Goal: Information Seeking & Learning: Learn about a topic

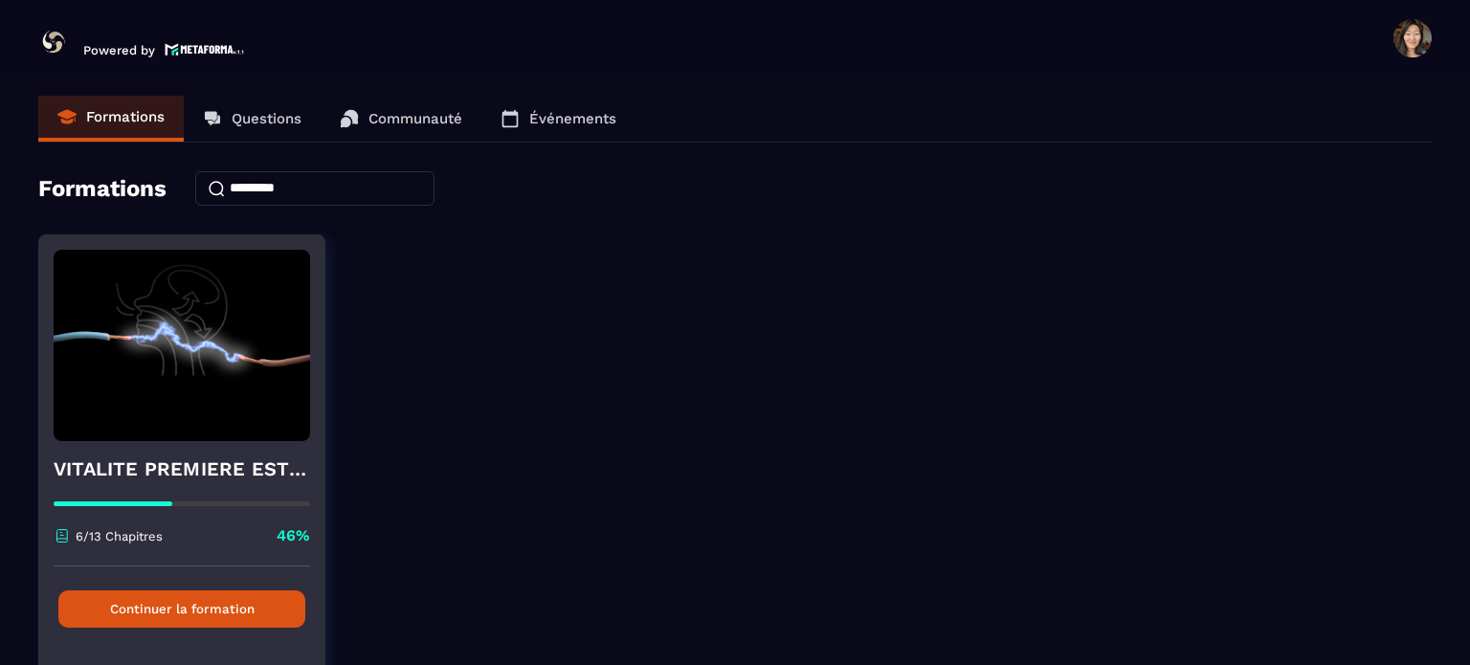
click at [142, 610] on button "Continuer la formation" at bounding box center [181, 608] width 247 height 37
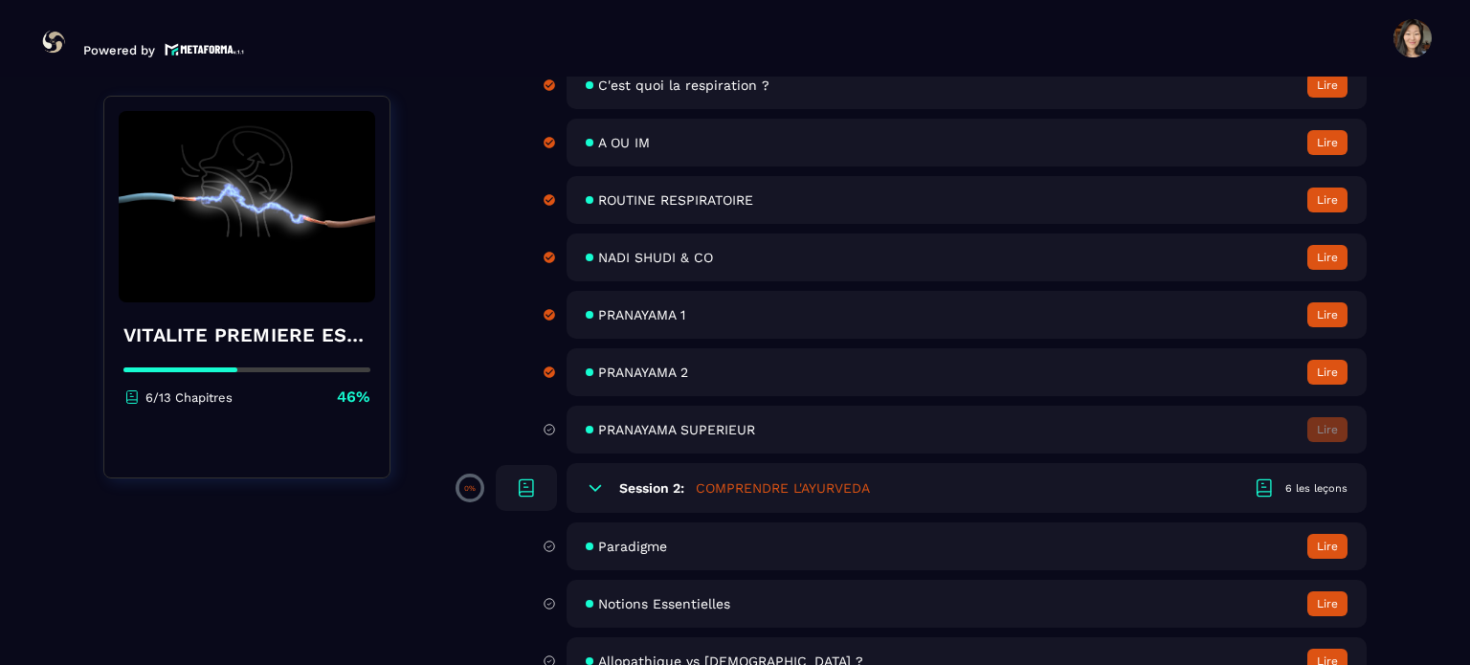
scroll to position [383, 0]
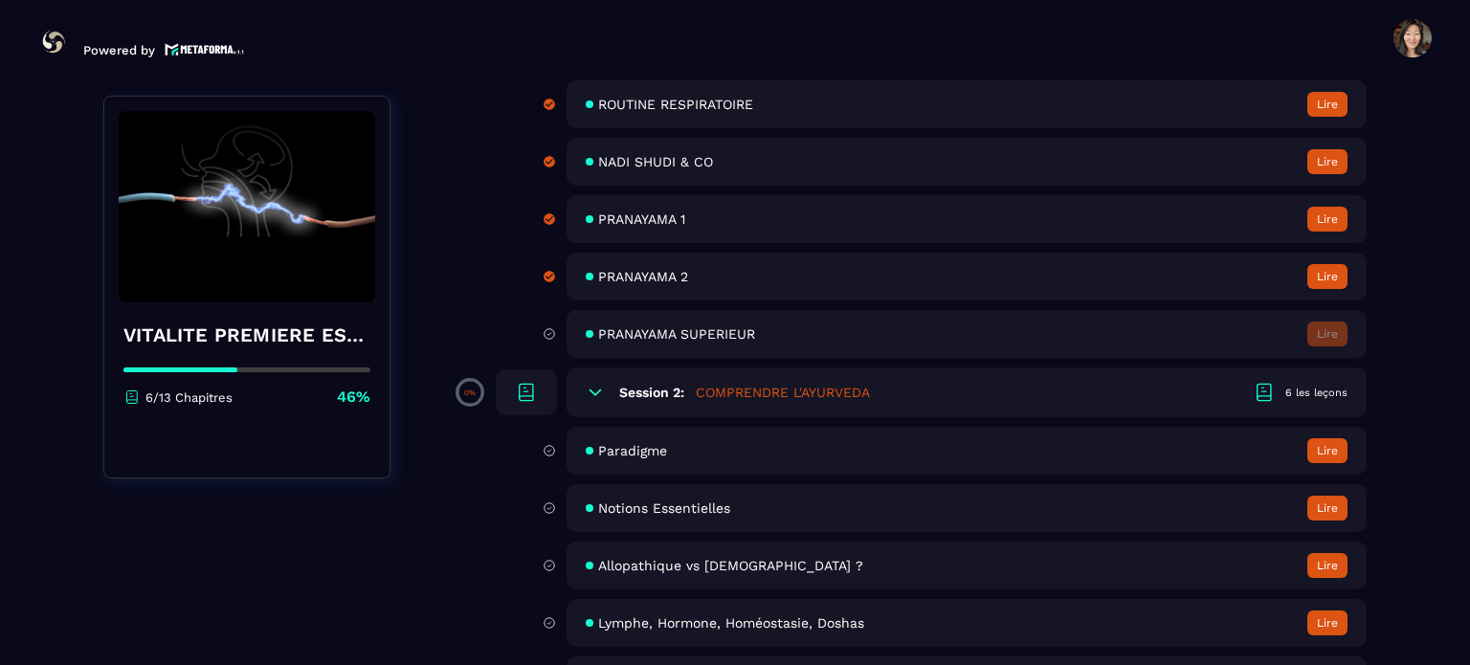
click at [1328, 447] on button "Lire" at bounding box center [1327, 450] width 40 height 25
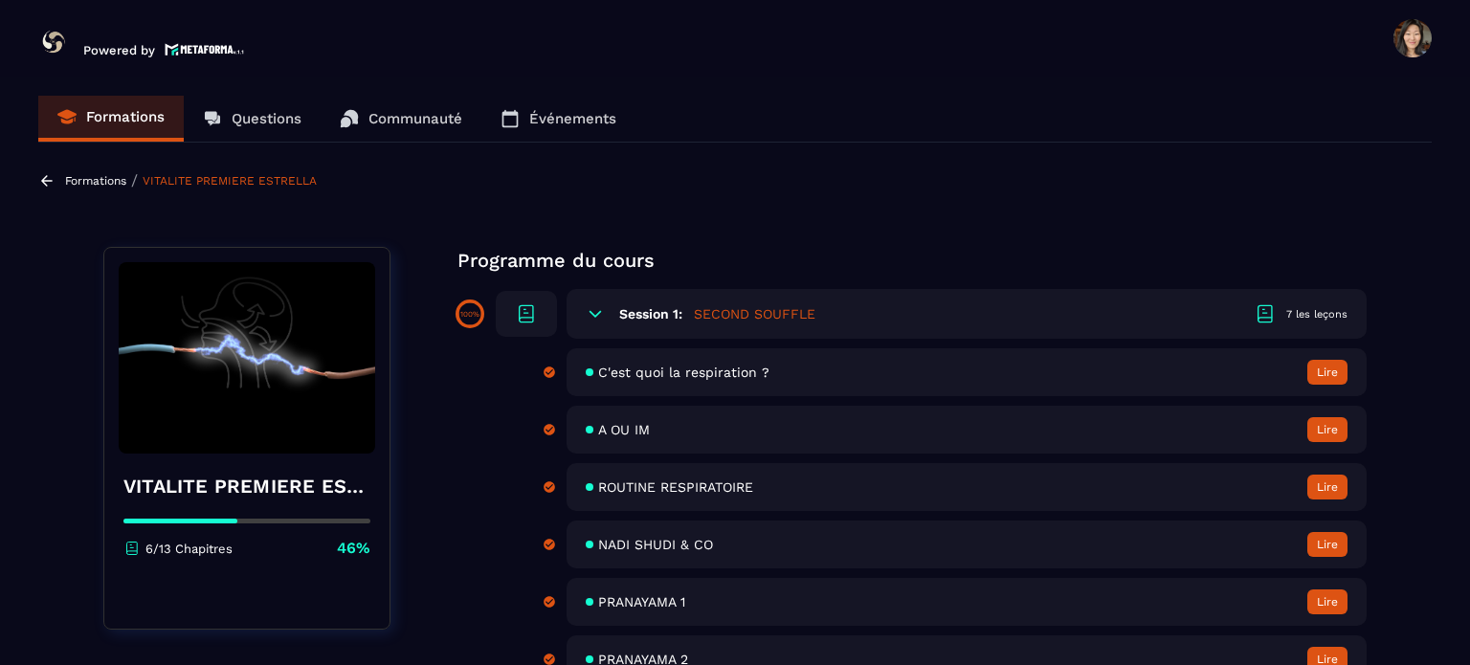
click at [751, 317] on h5 "SECOND SOUFFLE" at bounding box center [755, 313] width 122 height 19
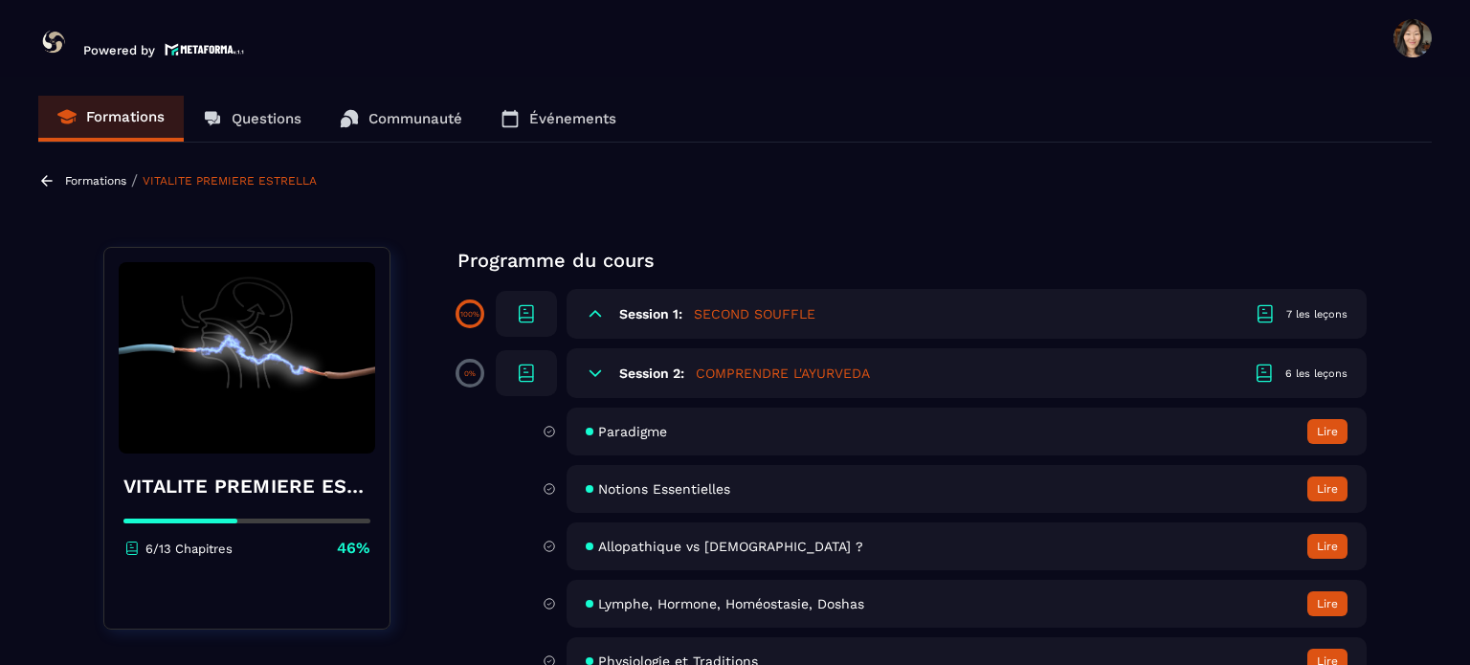
click at [596, 374] on icon at bounding box center [595, 373] width 11 height 6
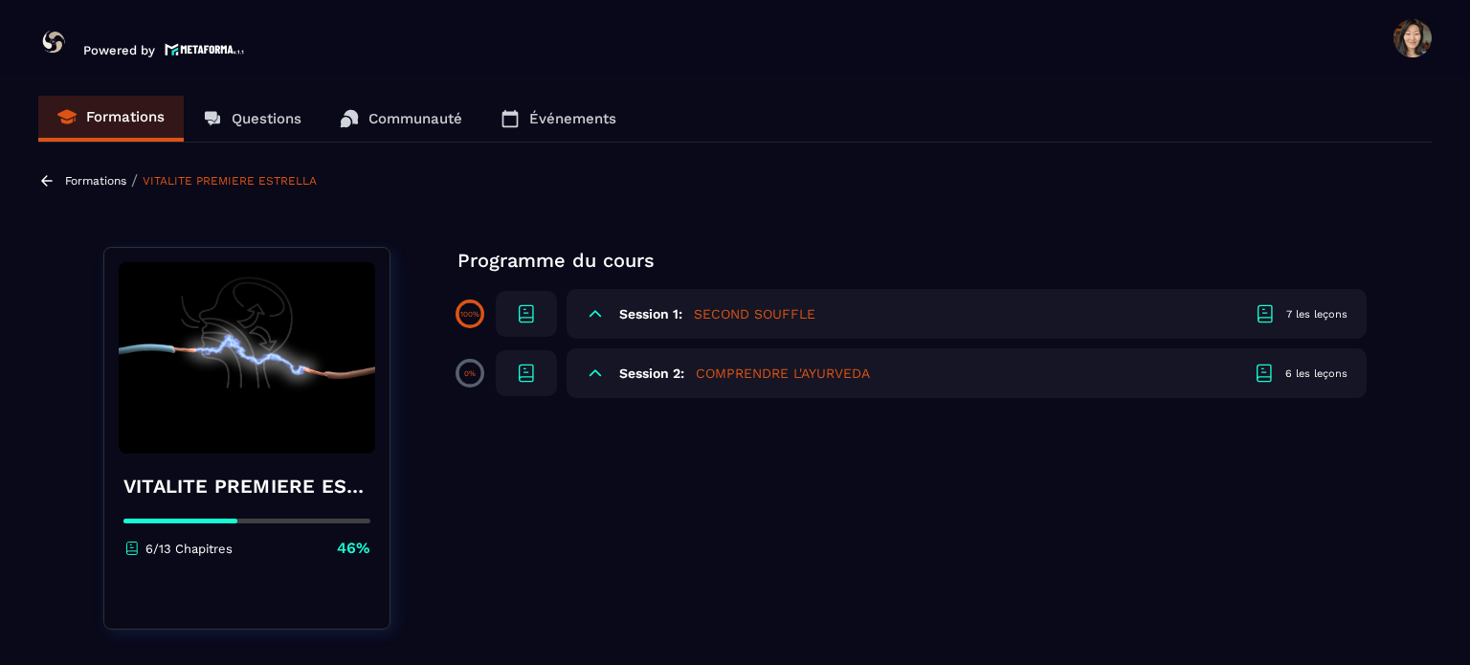
click at [596, 374] on icon at bounding box center [595, 373] width 19 height 19
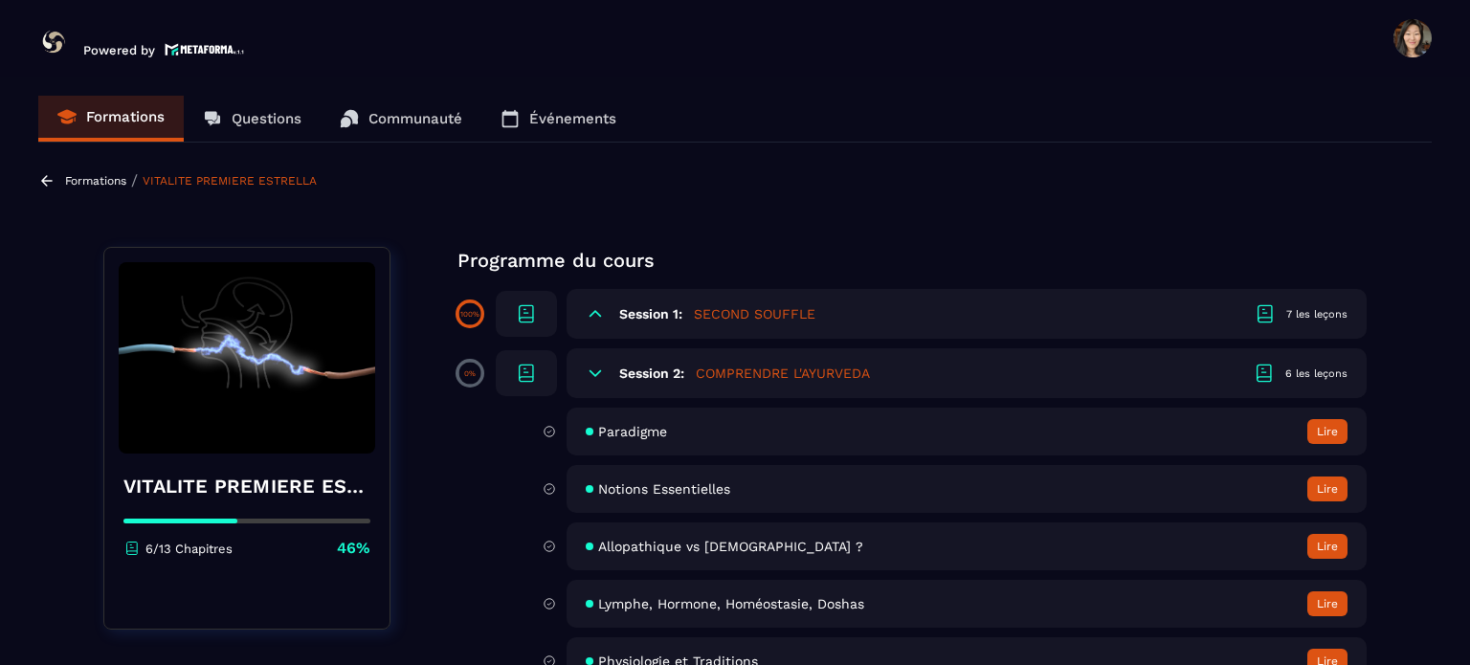
click at [615, 435] on span "Paradigme" at bounding box center [632, 431] width 69 height 15
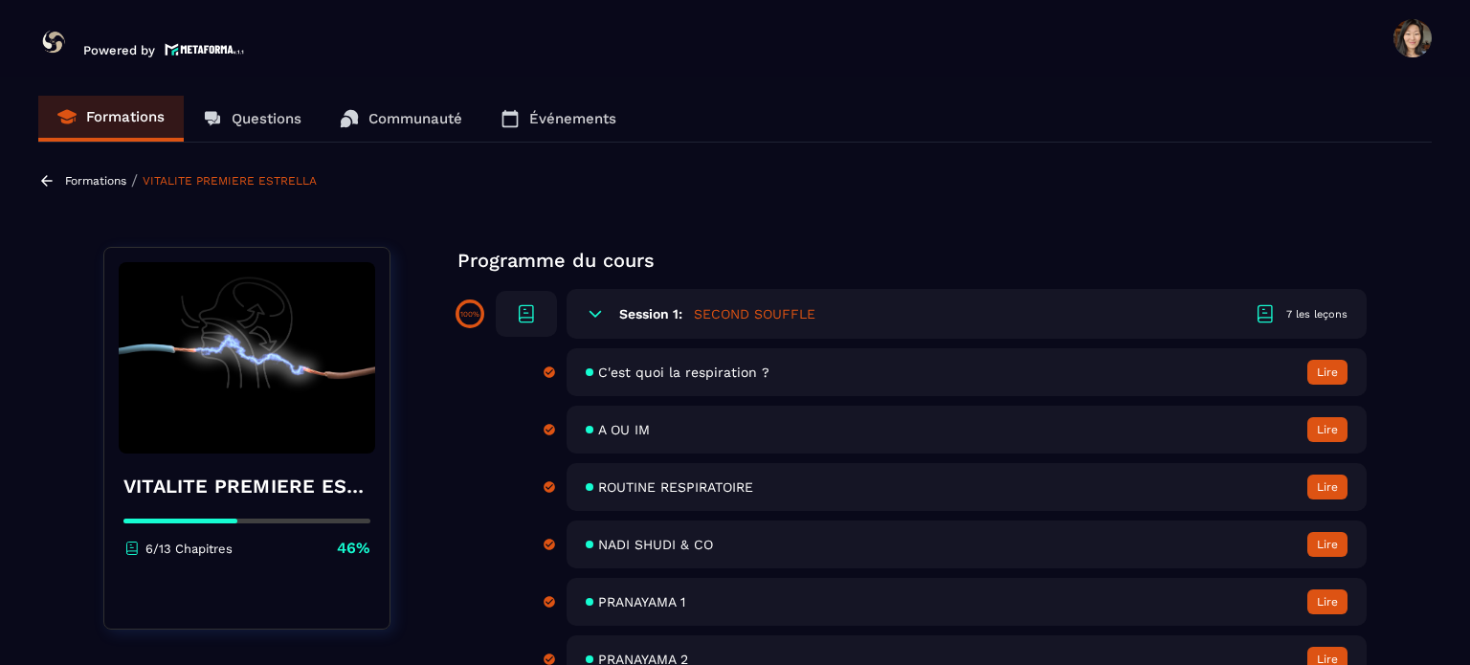
click at [657, 492] on span "ROUTINE RESPIRATOIRE" at bounding box center [675, 486] width 155 height 15
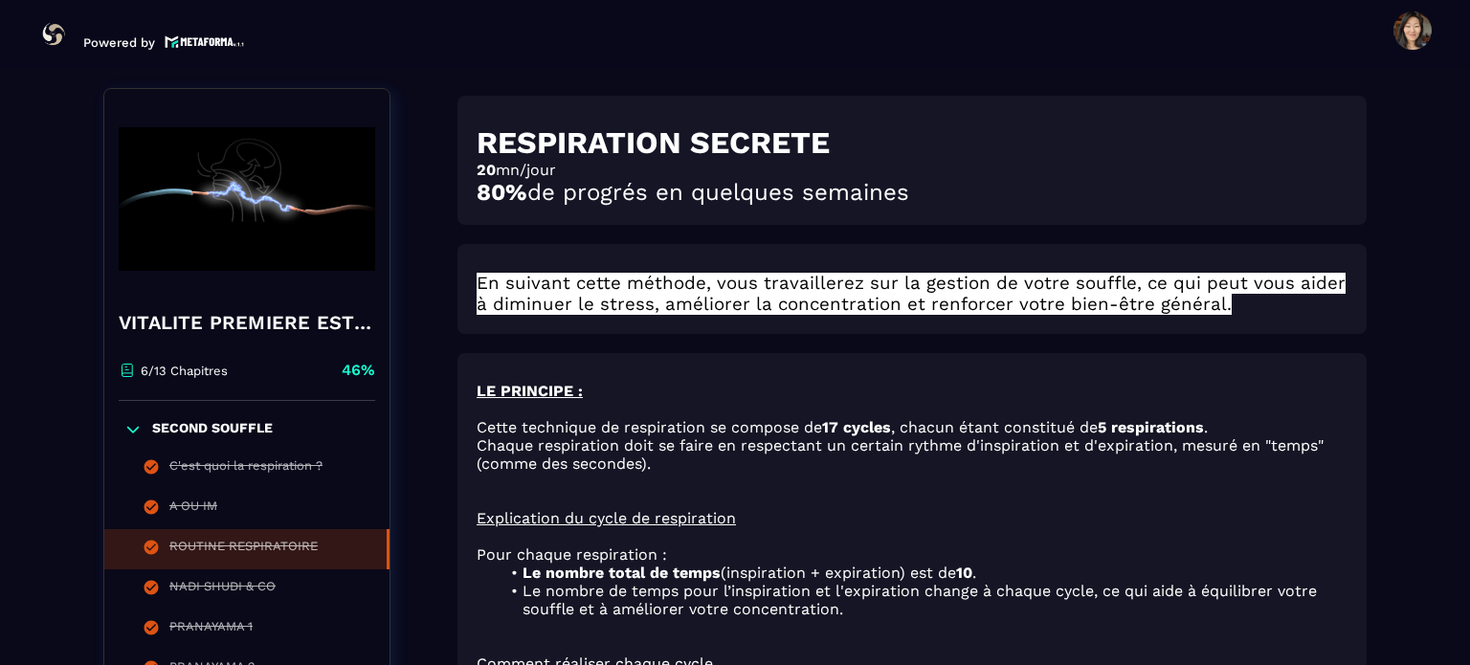
scroll to position [199, 0]
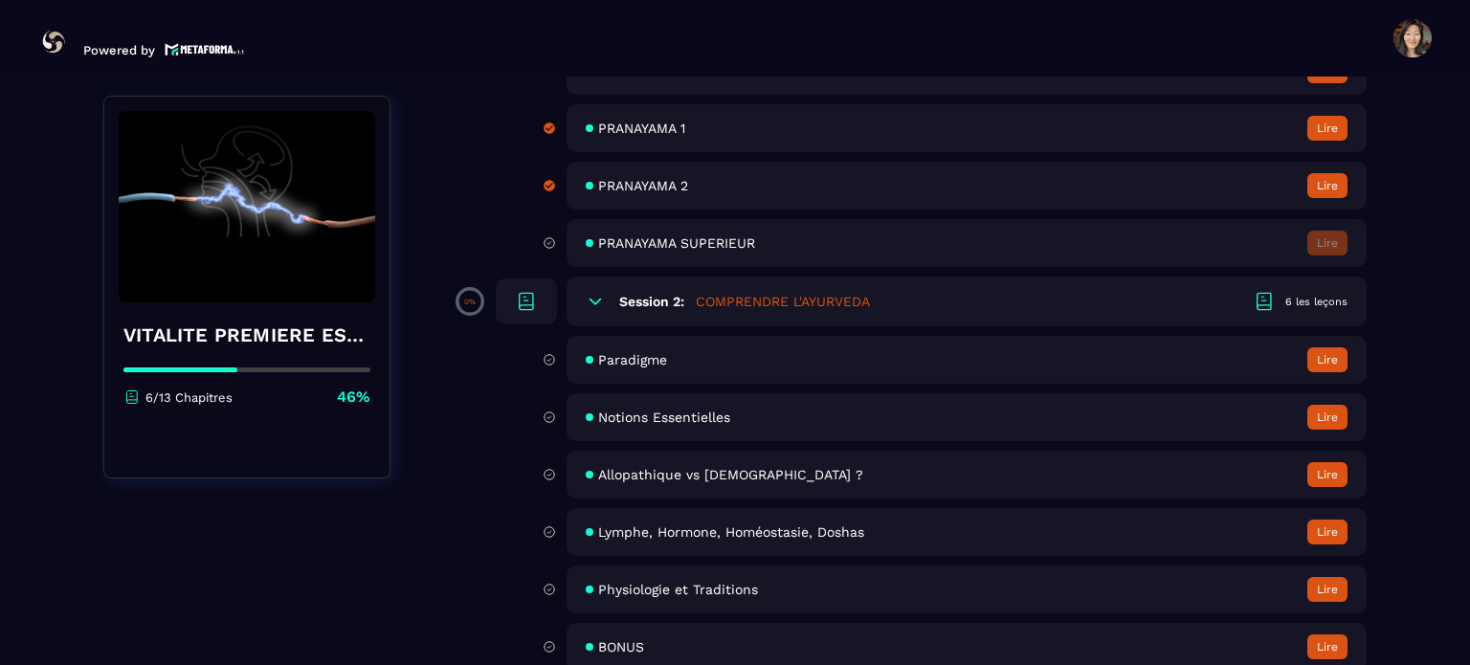
scroll to position [479, 0]
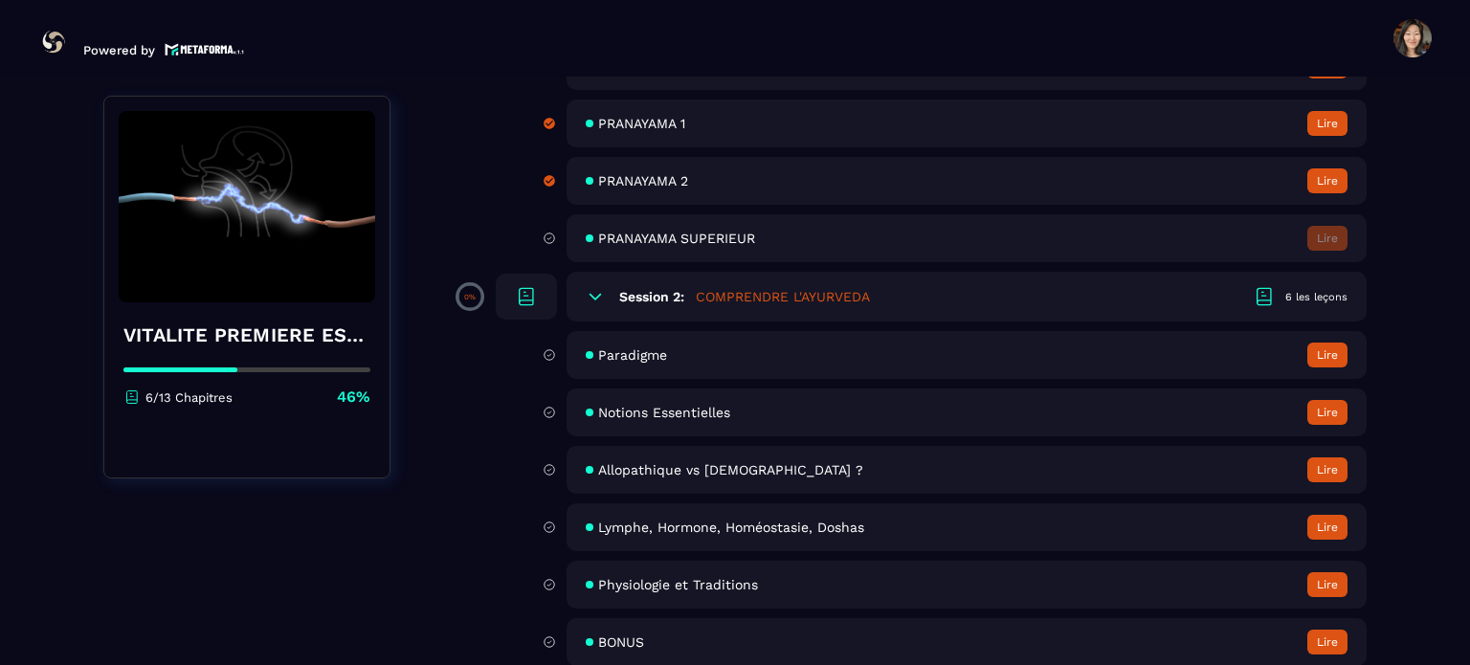
click at [643, 416] on span "Notions Essentielles" at bounding box center [664, 412] width 132 height 15
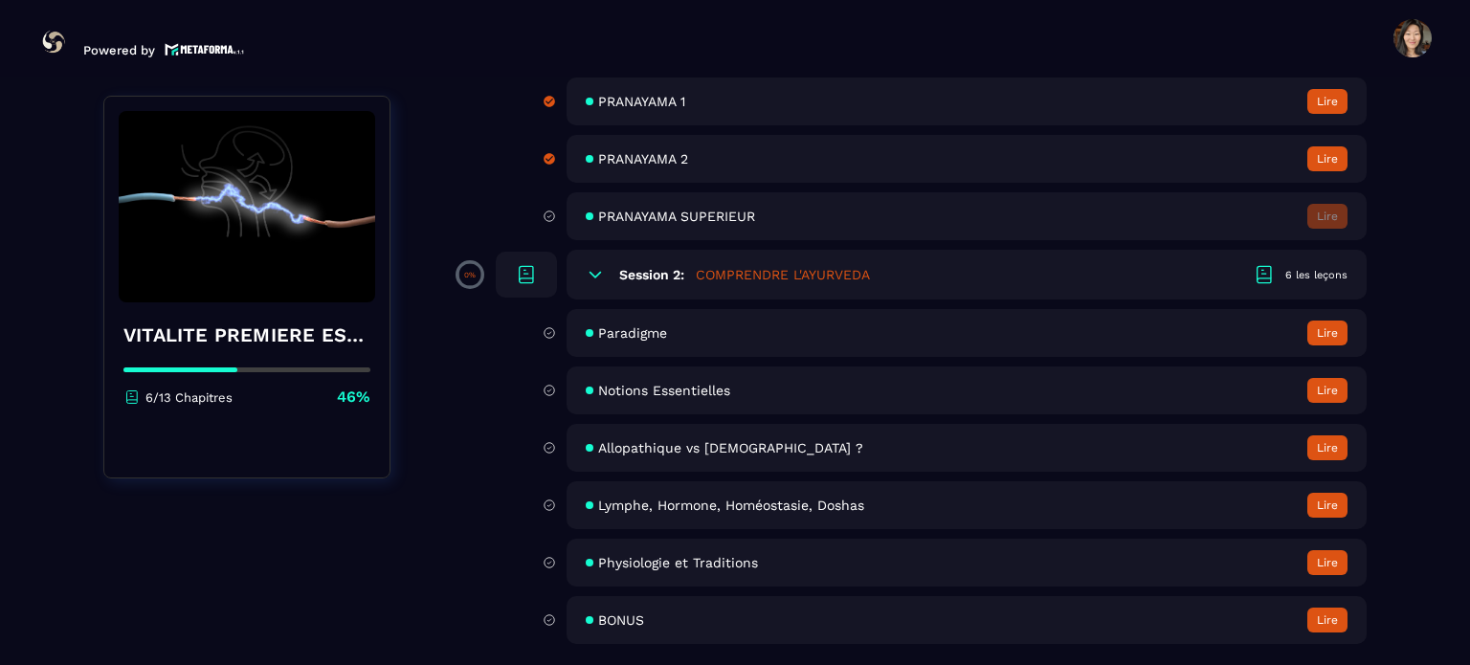
scroll to position [505, 0]
click at [663, 508] on span "Lymphe, Hormone, Homéostasie, Doshas" at bounding box center [731, 505] width 266 height 15
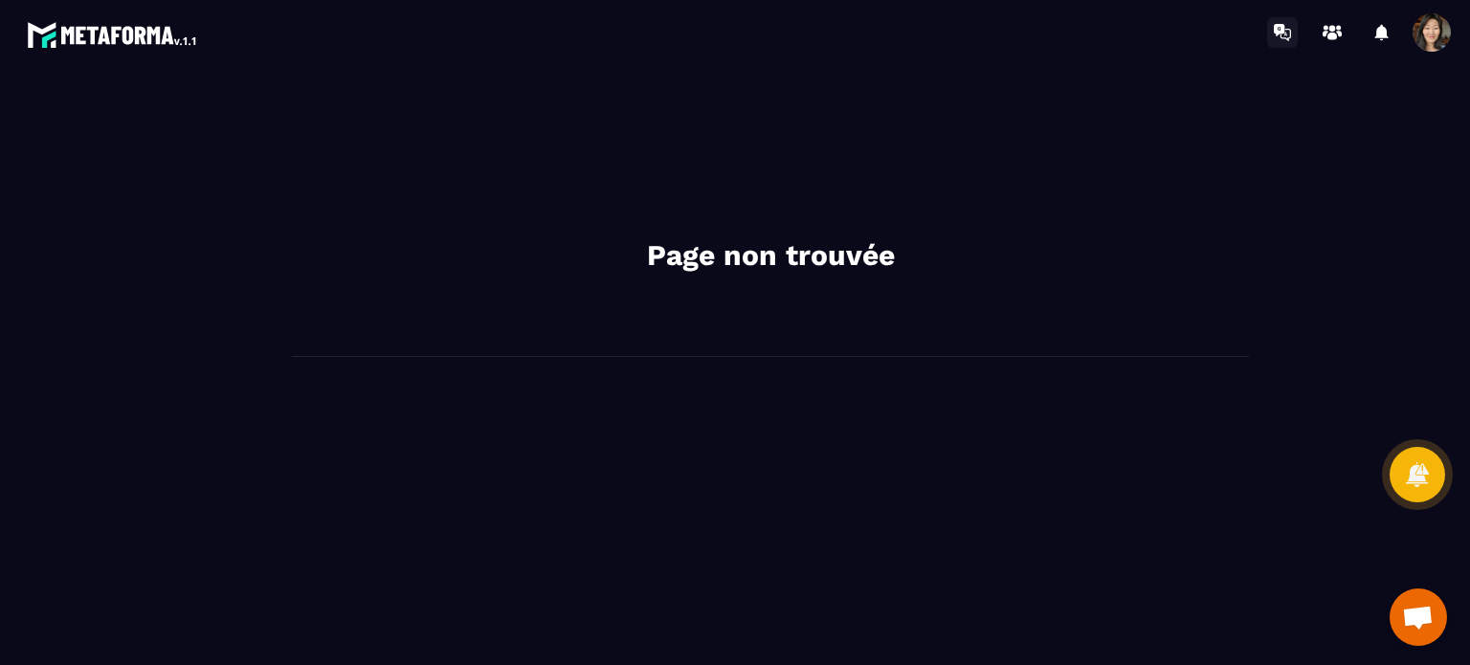
click at [1286, 33] on icon at bounding box center [1285, 34] width 3 height 4
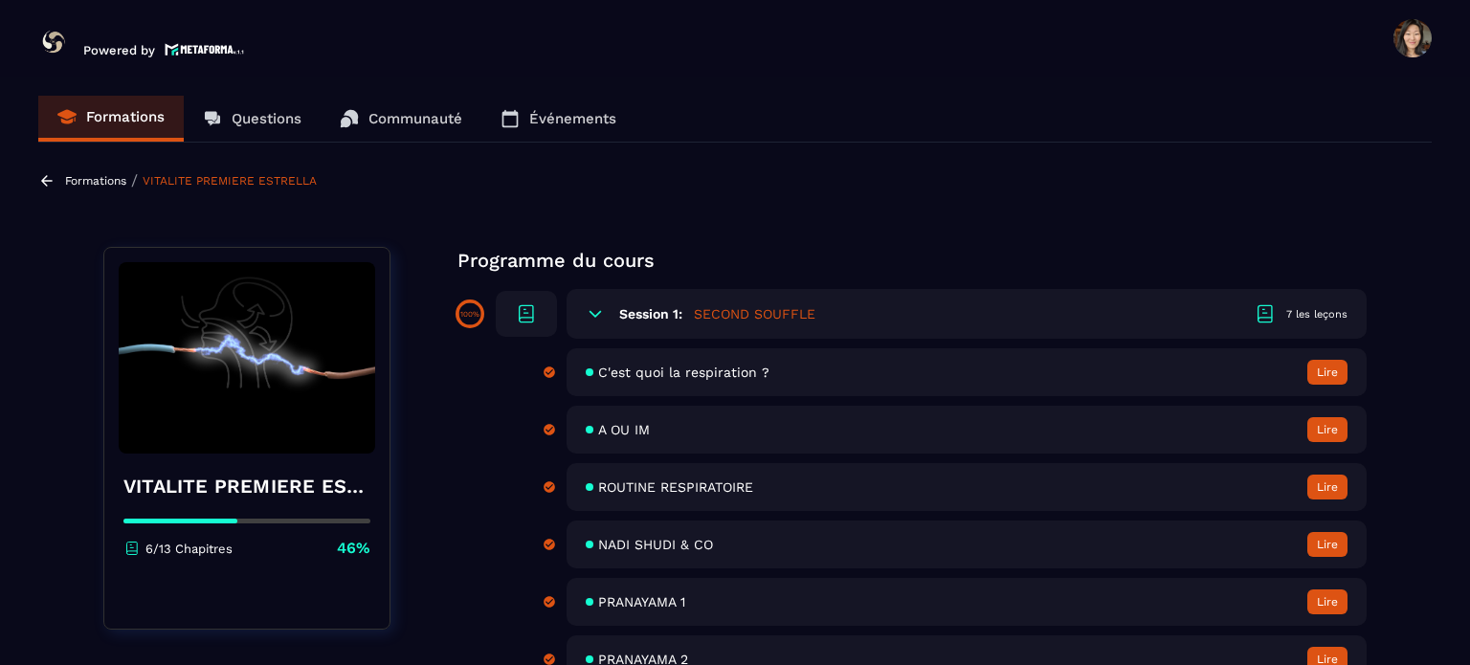
click at [278, 119] on p "Questions" at bounding box center [267, 118] width 70 height 17
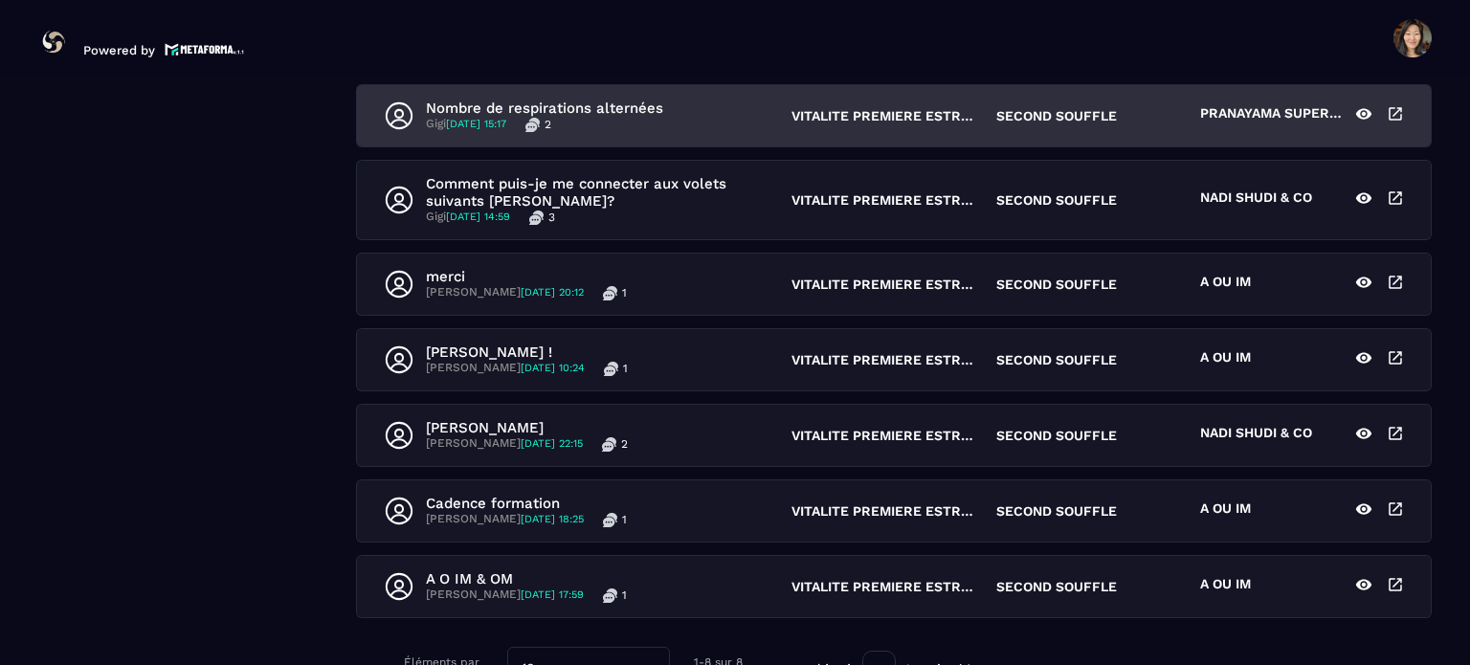
scroll to position [43, 0]
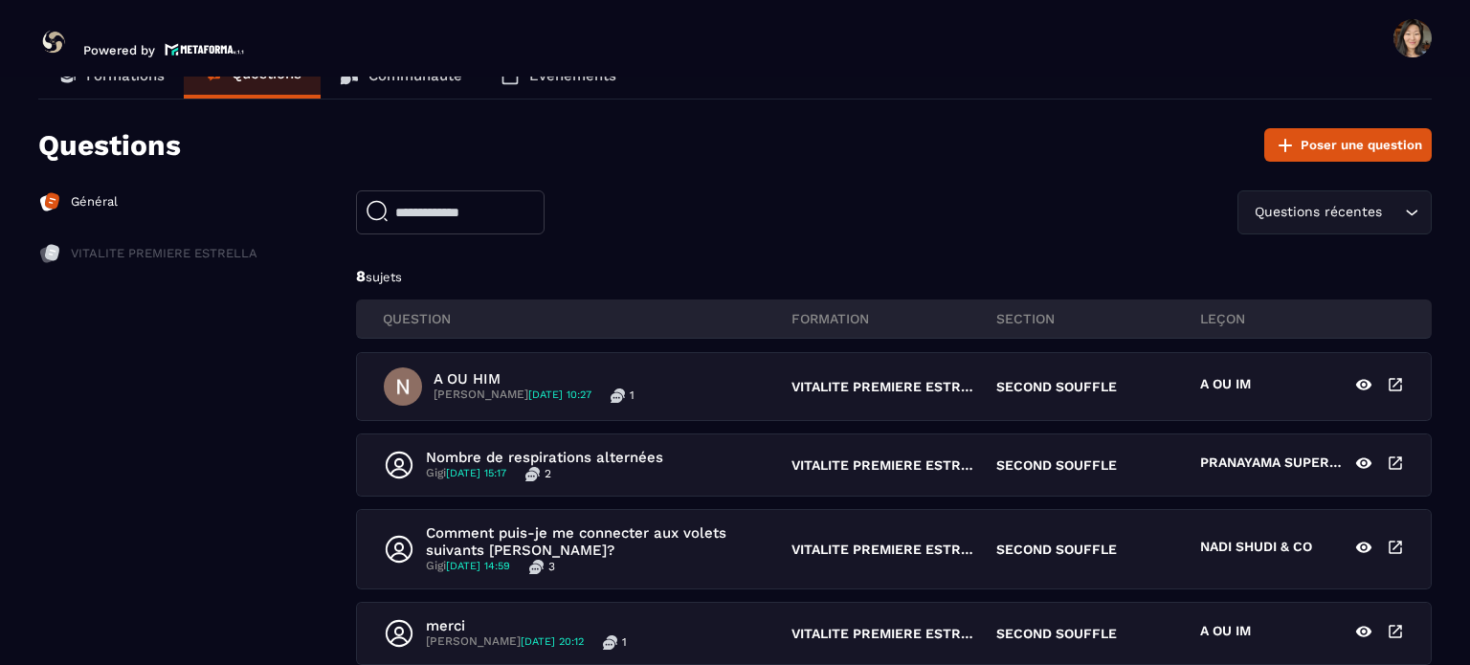
click at [84, 205] on p "Général" at bounding box center [94, 201] width 47 height 17
click at [1359, 212] on div "Questions récentes" at bounding box center [1341, 212] width 122 height 21
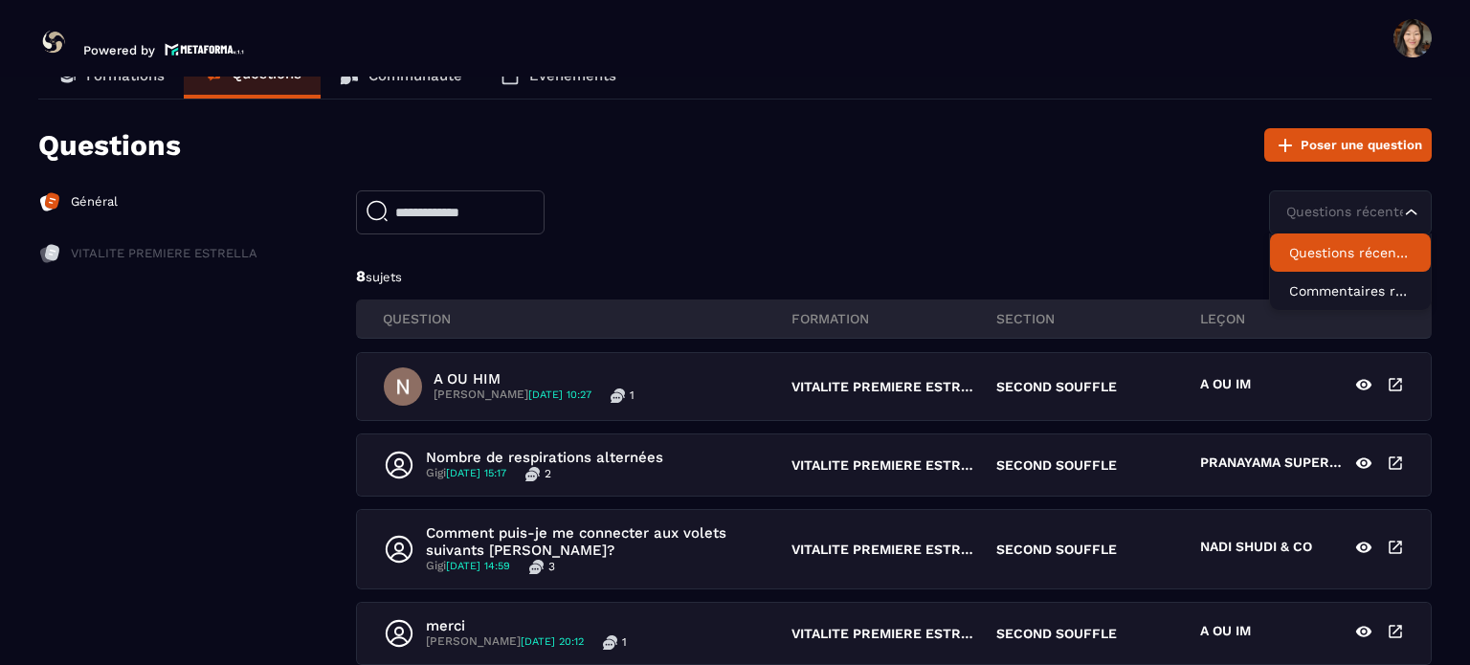
click at [288, 412] on div "Général VITALITE PREMIERE ESTRELLA Questions récentes Loading... Questions réce…" at bounding box center [734, 615] width 1393 height 850
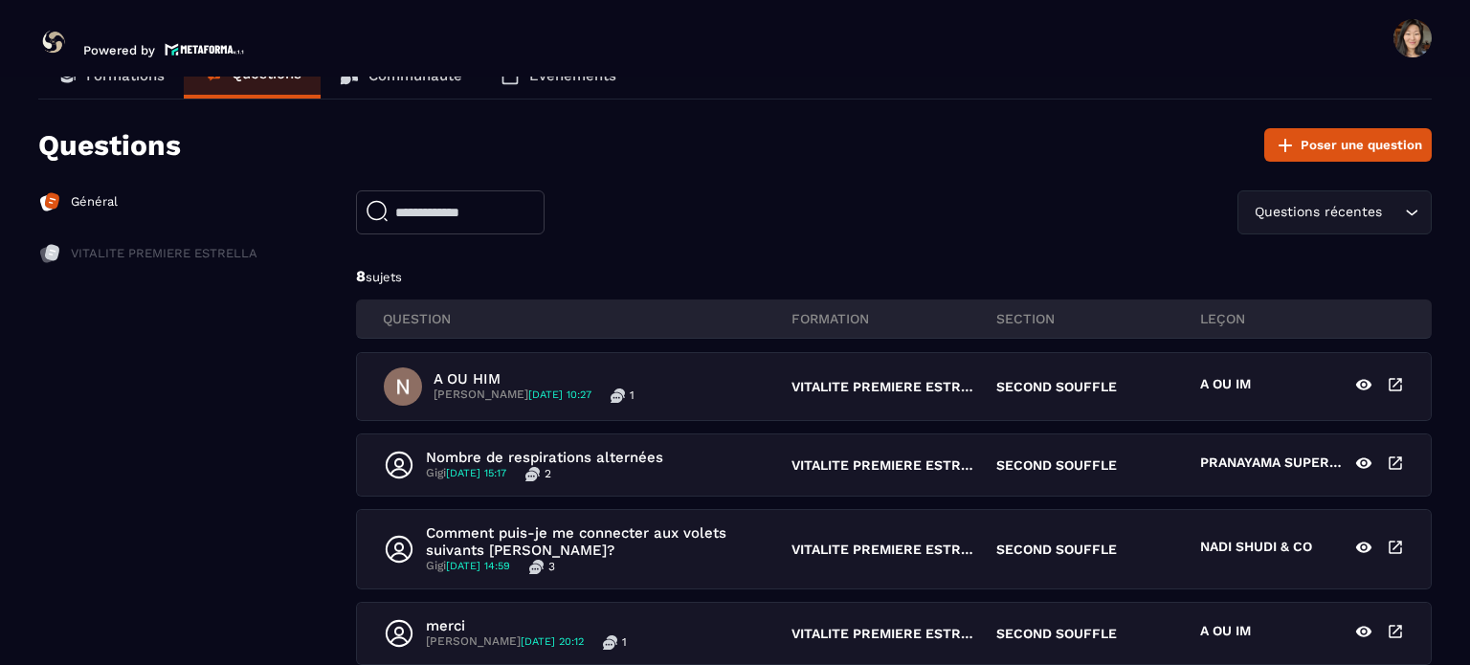
click at [1354, 154] on button "Poser une question" at bounding box center [1347, 144] width 167 height 33
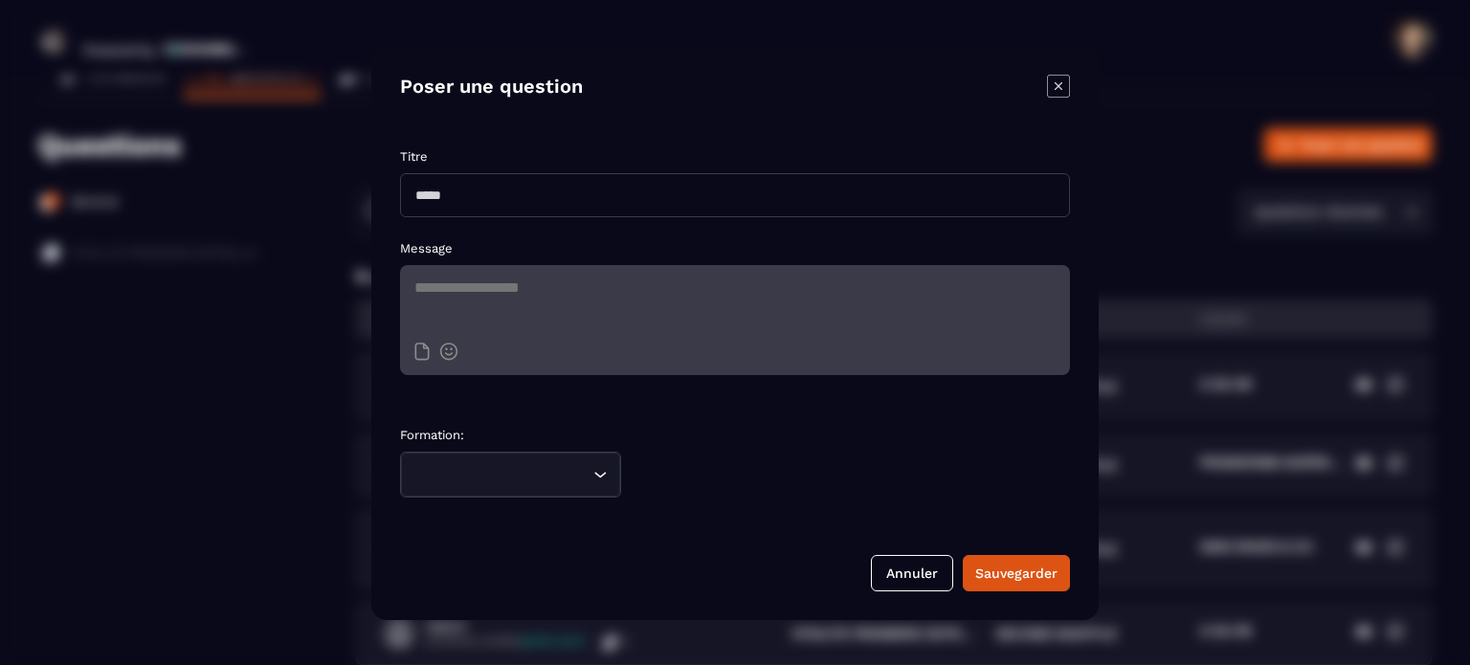
click at [501, 202] on input "Modal window" at bounding box center [735, 195] width 670 height 44
click at [918, 573] on button "Annuler" at bounding box center [912, 573] width 82 height 36
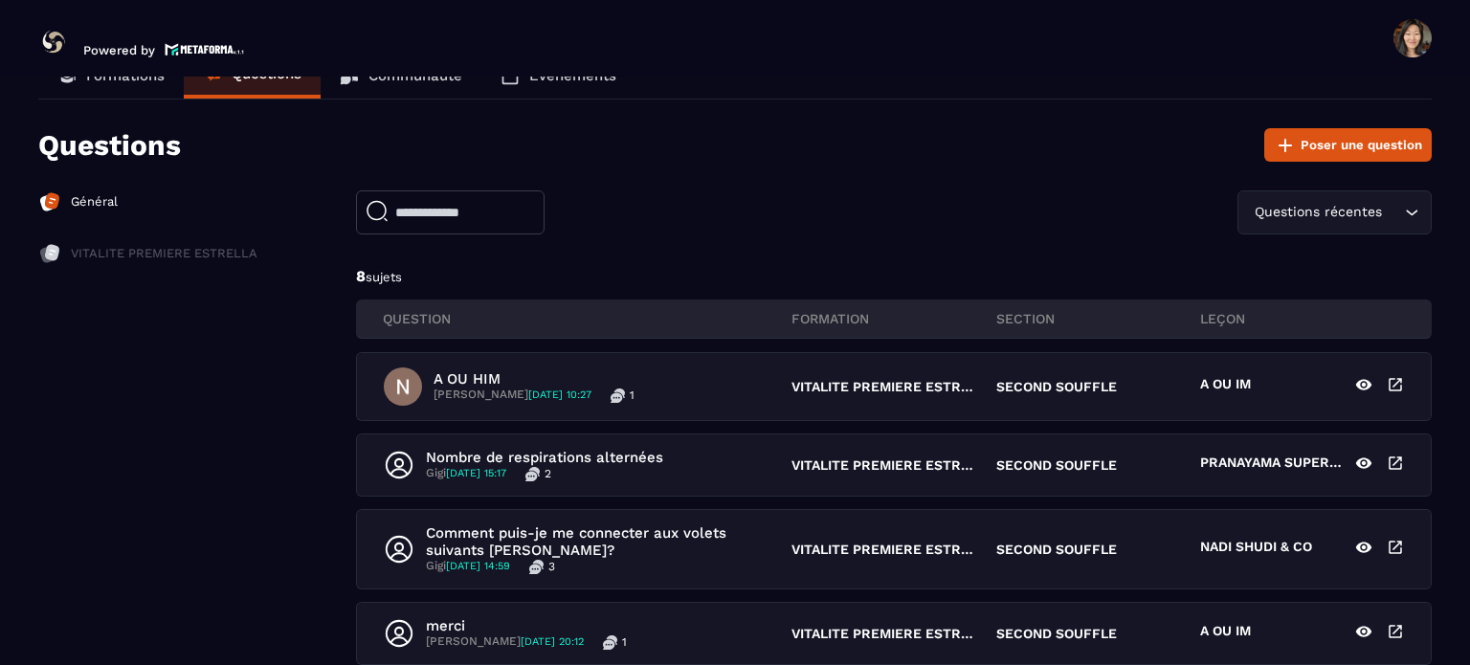
scroll to position [0, 0]
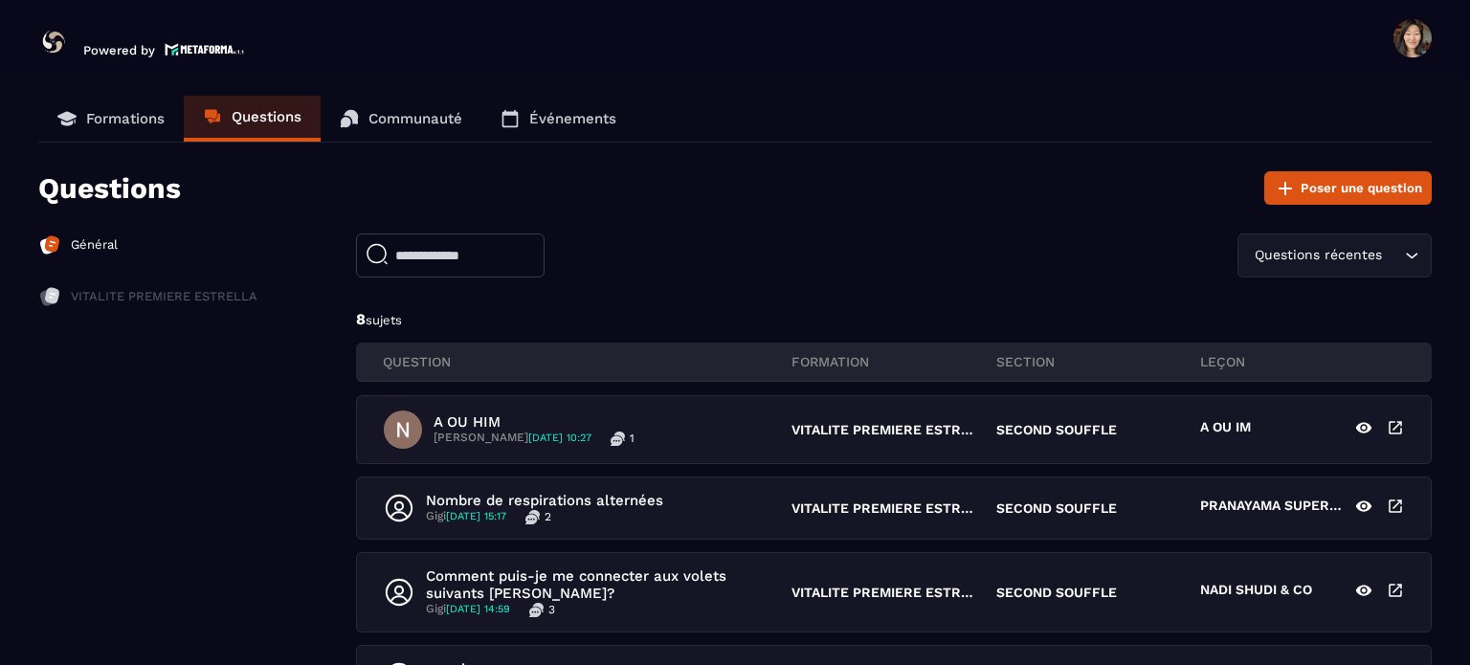
click at [124, 122] on p "Formations" at bounding box center [125, 118] width 78 height 17
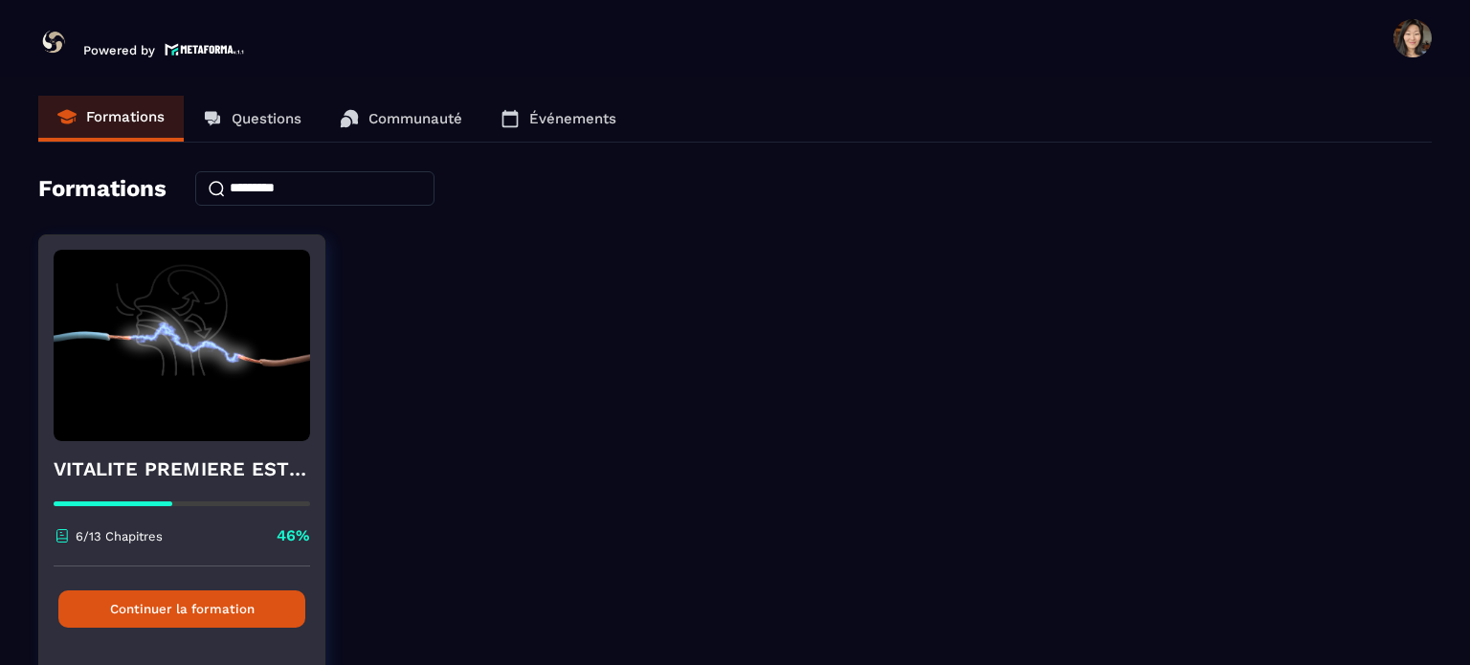
click at [237, 599] on button "Continuer la formation" at bounding box center [181, 608] width 247 height 37
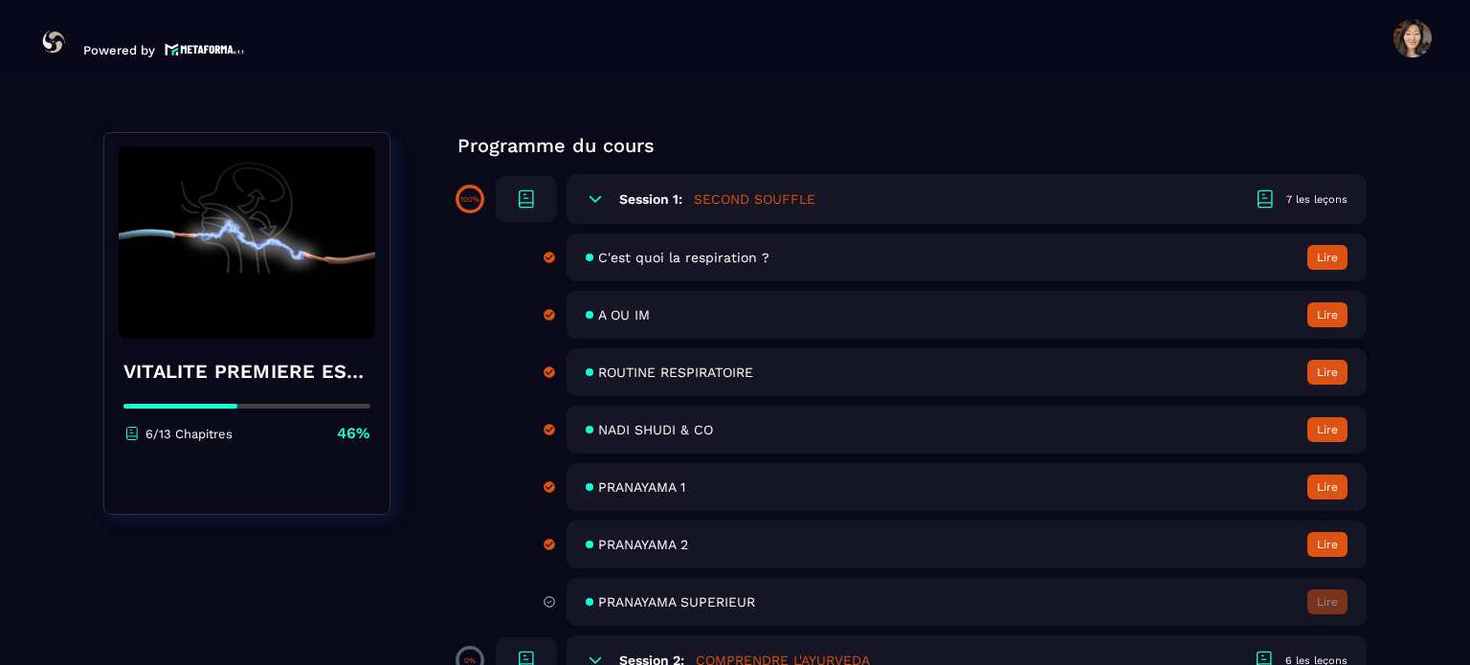
scroll to position [383, 0]
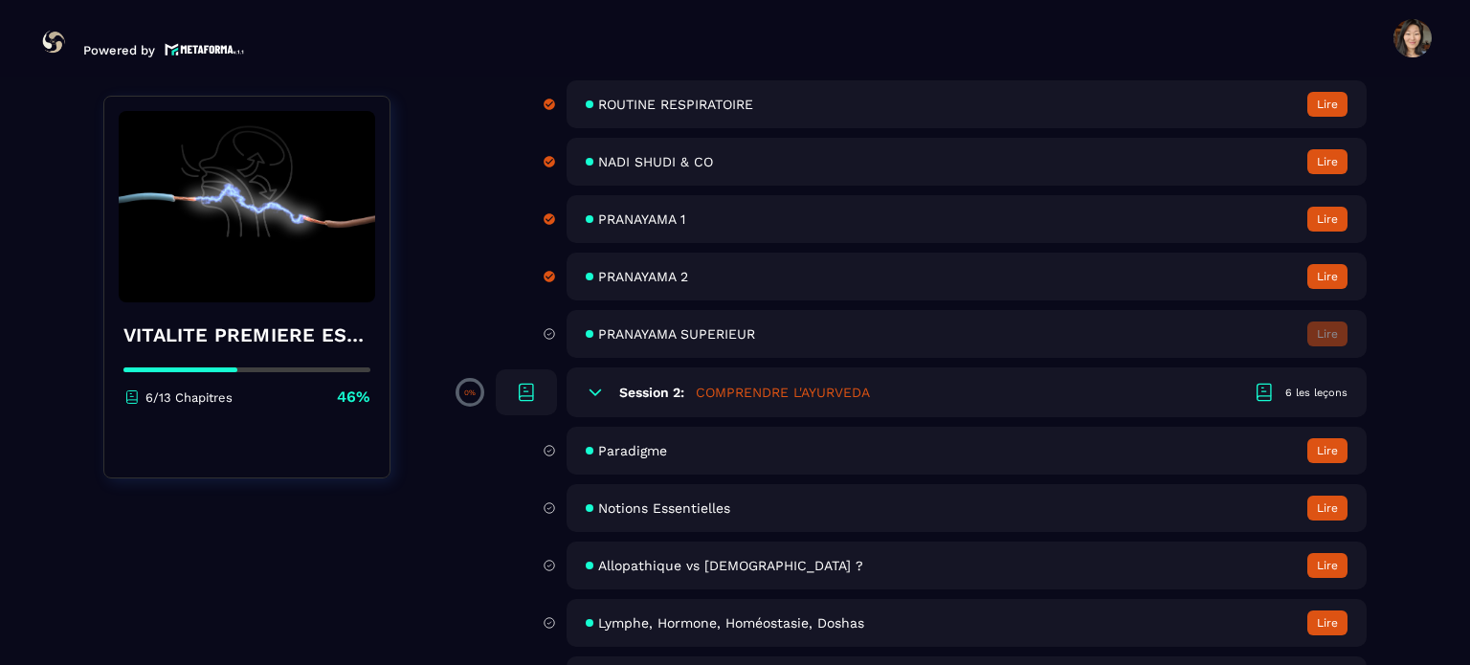
click at [647, 336] on span "PRANAYAMA SUPERIEUR" at bounding box center [676, 333] width 157 height 15
click at [581, 271] on div "PRANAYAMA 2 Lire" at bounding box center [967, 277] width 800 height 48
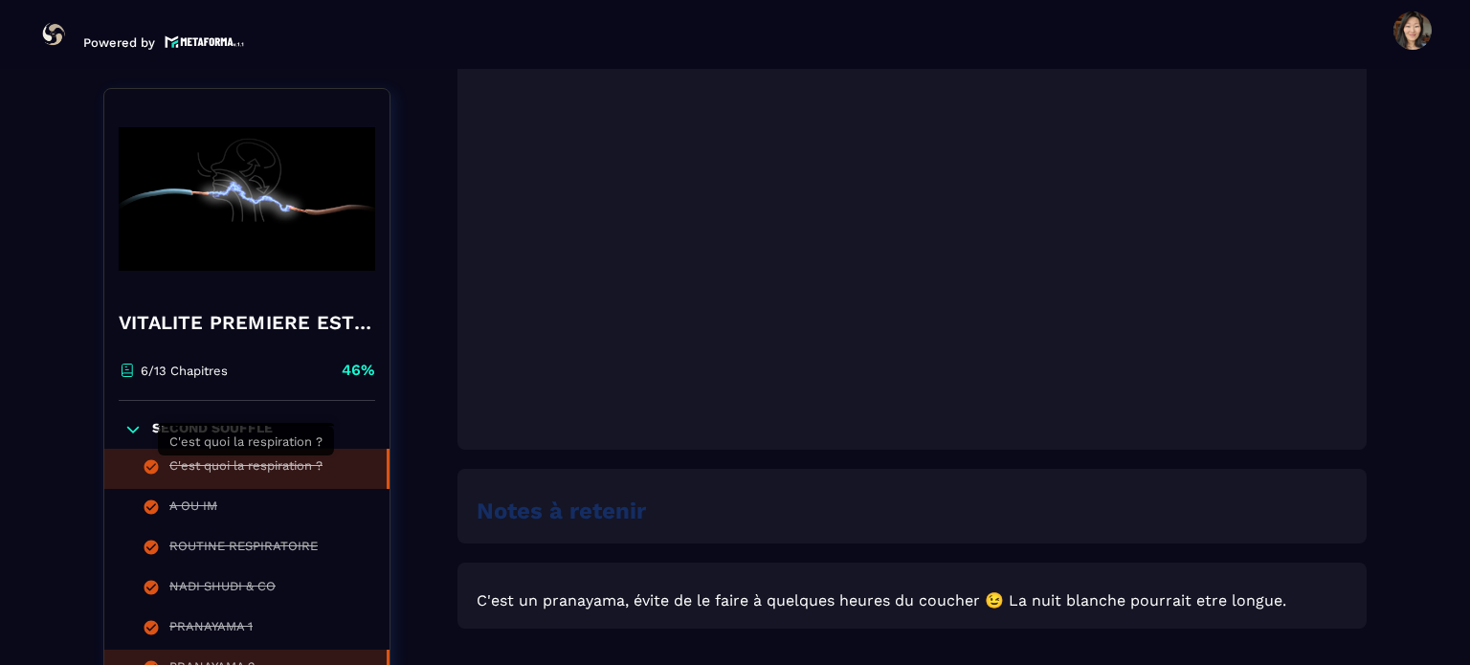
scroll to position [1087, 0]
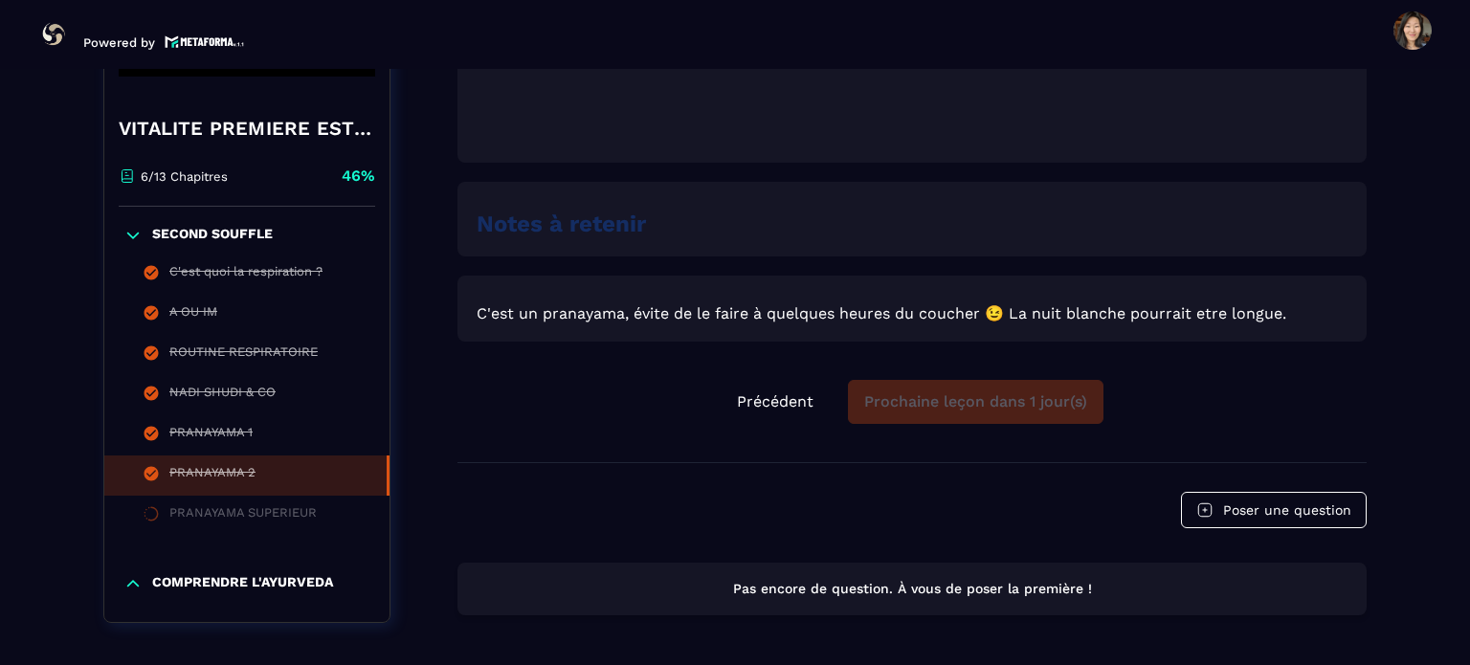
click at [968, 411] on div "Précédent Prochaine leçon dans 1 jour(s)" at bounding box center [911, 402] width 909 height 44
click at [968, 412] on div "Précédent Prochaine leçon dans 1 jour(s)" at bounding box center [911, 402] width 909 height 44
click at [967, 415] on div "Précédent Prochaine leçon dans 1 jour(s)" at bounding box center [911, 402] width 909 height 44
